Goal: Task Accomplishment & Management: Manage account settings

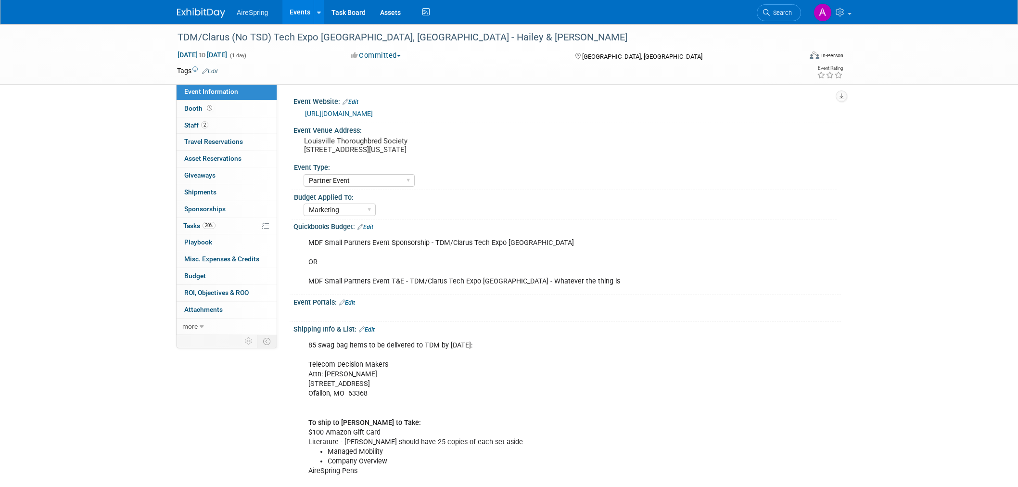
select select "Partner Event"
select select "Marketing"
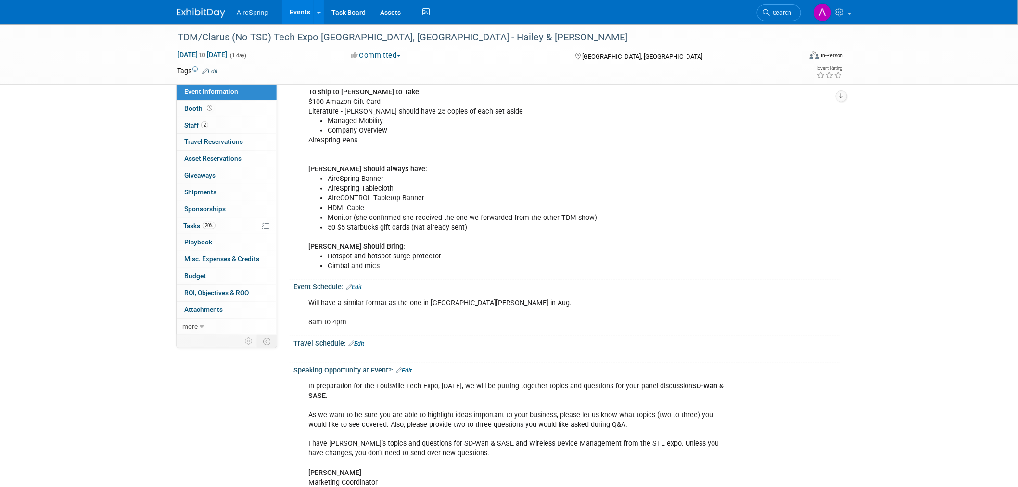
click at [124, 157] on div "TDM/Clarus (No TSD) Tech Expo [GEOGRAPHIC_DATA], [GEOGRAPHIC_DATA] - Hailey & […" at bounding box center [509, 269] width 1018 height 1151
click at [594, 314] on div "Will have a similar format as the one in [GEOGRAPHIC_DATA][PERSON_NAME] in Aug.…" at bounding box center [518, 312] width 433 height 38
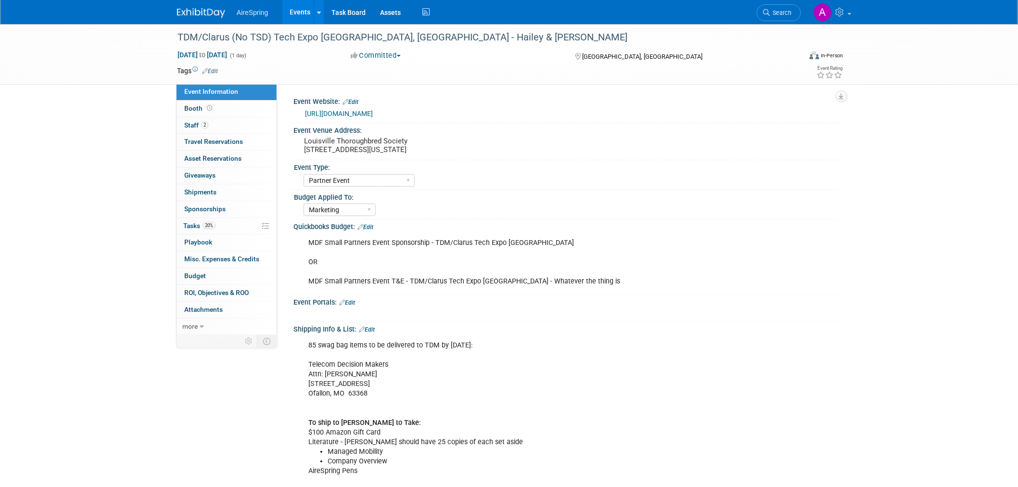
click at [111, 77] on div "TDM/Clarus (No TSD) Tech Expo [GEOGRAPHIC_DATA], [GEOGRAPHIC_DATA] - Hailey & […" at bounding box center [509, 54] width 1018 height 61
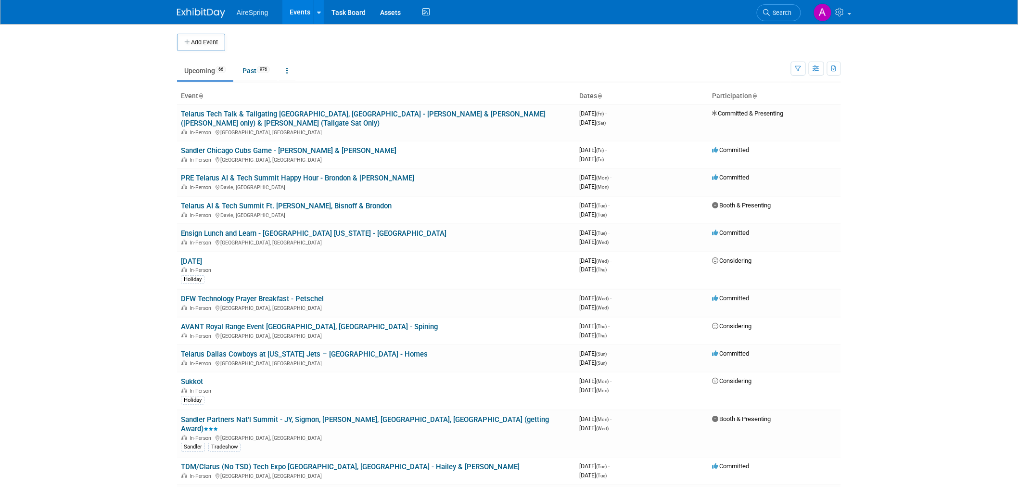
click at [89, 148] on body "AireSpring Events Add Event Bulk Upload Events Shareable Event Boards Recently …" at bounding box center [509, 243] width 1018 height 487
click at [98, 212] on body "AireSpring Events Add Event Bulk Upload Events Shareable Event Boards Recently …" at bounding box center [509, 243] width 1018 height 487
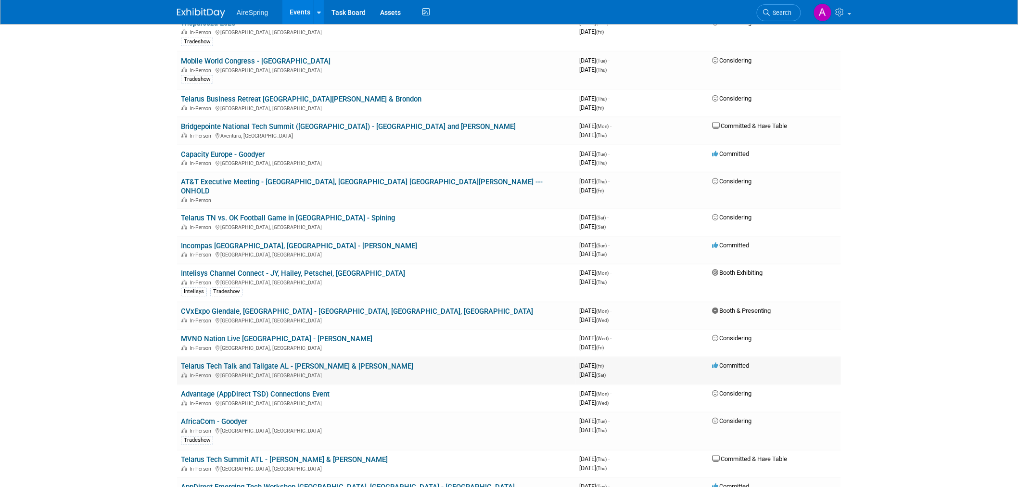
scroll to position [534, 0]
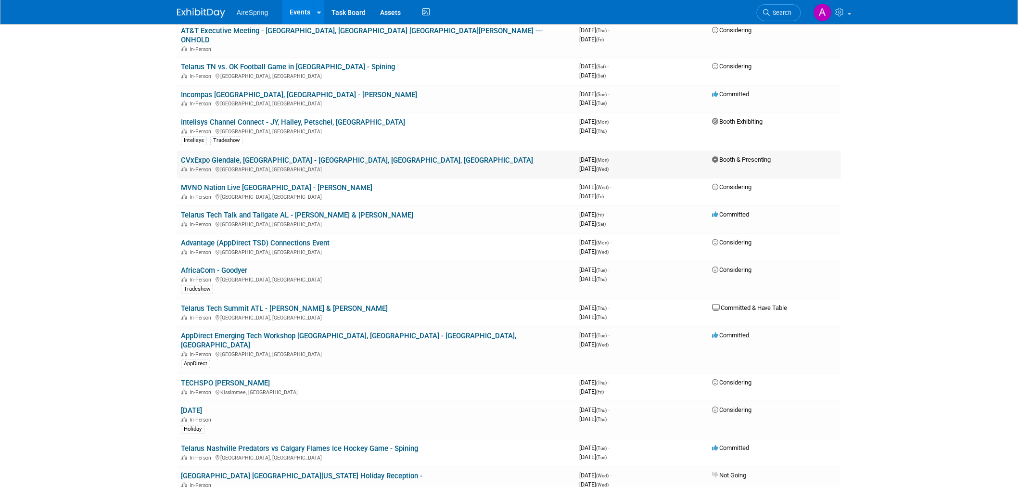
scroll to position [588, 0]
